Goal: Task Accomplishment & Management: Use online tool/utility

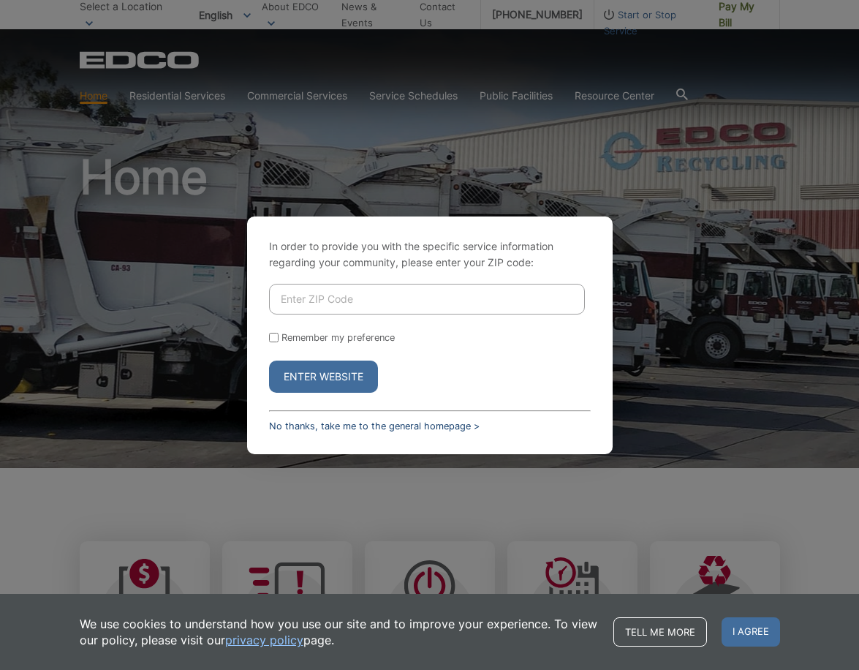
click at [406, 429] on link "No thanks, take me to the general homepage >" at bounding box center [374, 425] width 211 height 11
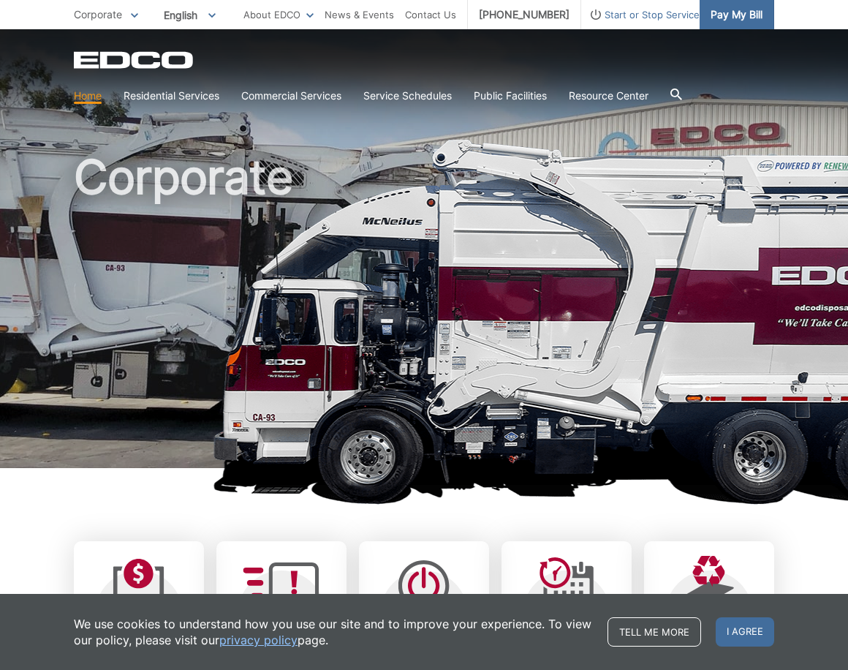
click at [738, 20] on span "Pay My Bill" at bounding box center [737, 15] width 52 height 16
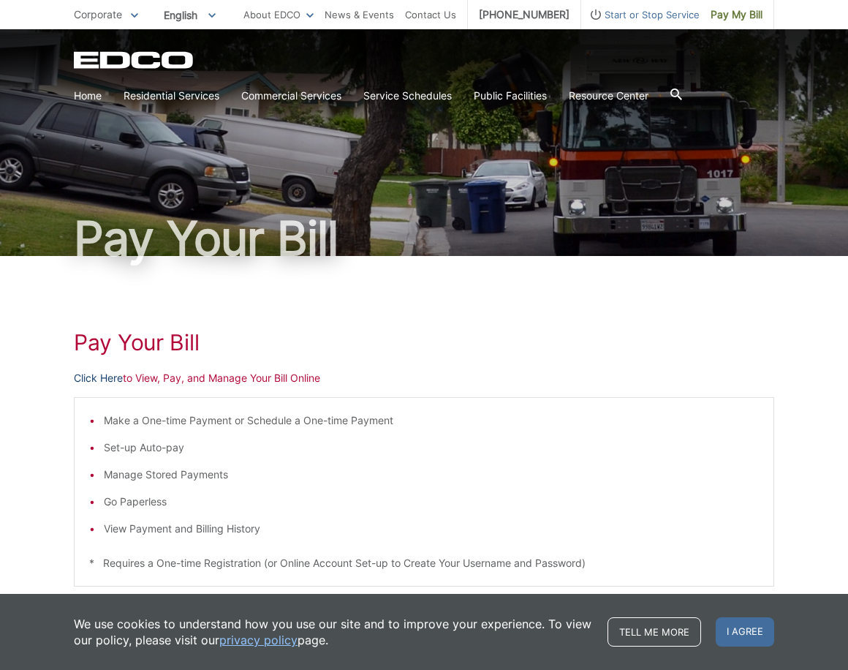
click at [97, 374] on link "Click Here" at bounding box center [98, 378] width 49 height 16
